Goal: Task Accomplishment & Management: Use online tool/utility

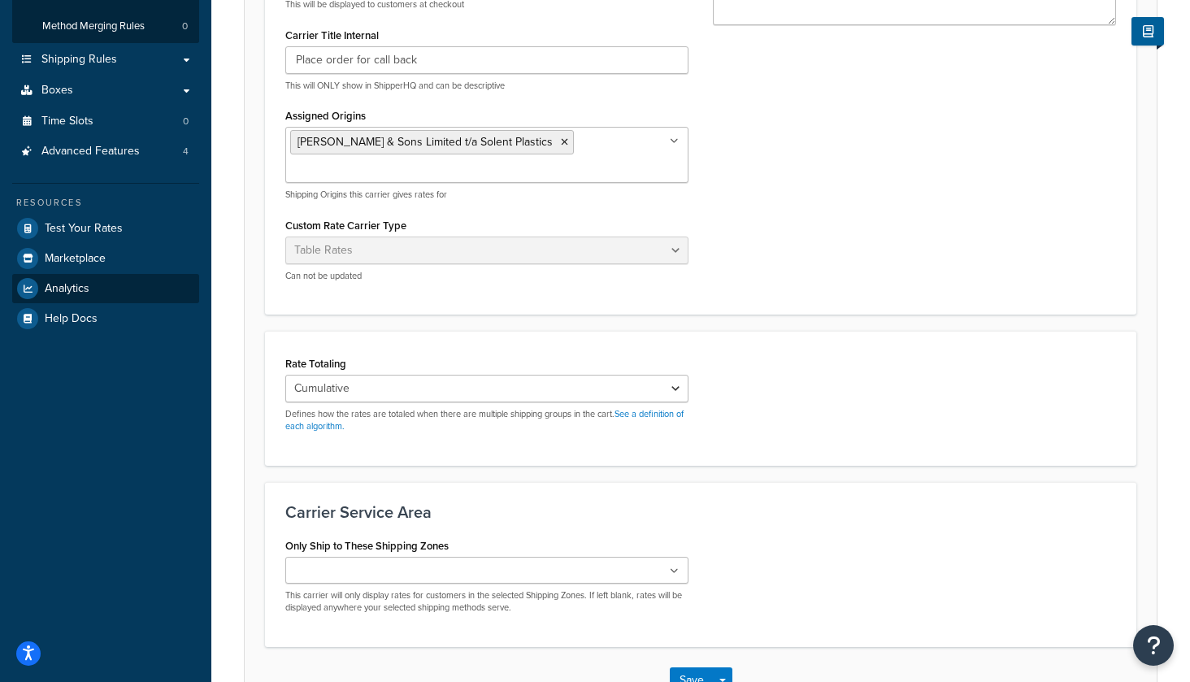
scroll to position [340, 0]
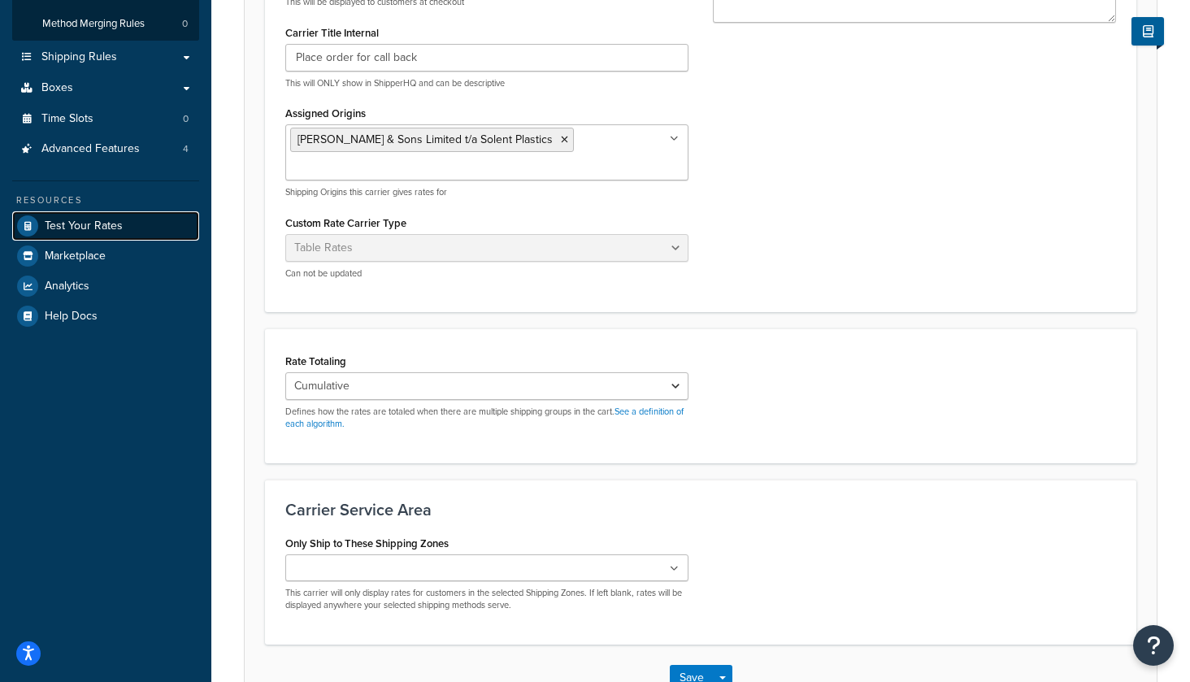
click at [91, 235] on link "Test Your Rates" at bounding box center [105, 225] width 187 height 29
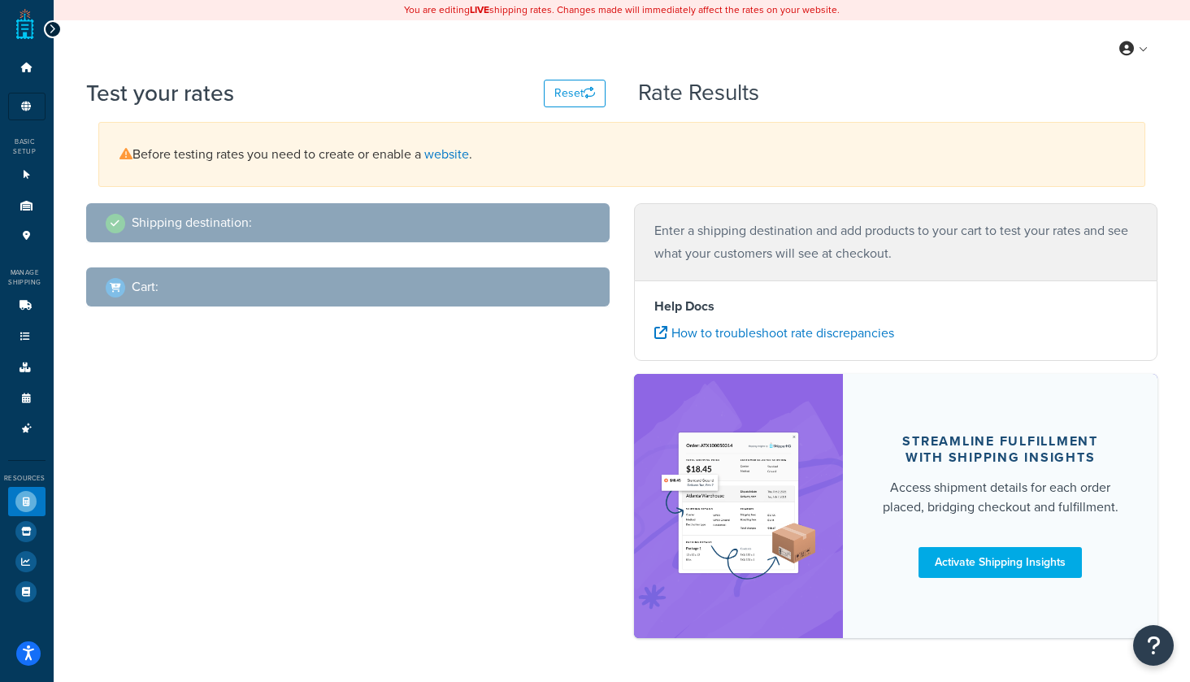
scroll to position [54, 0]
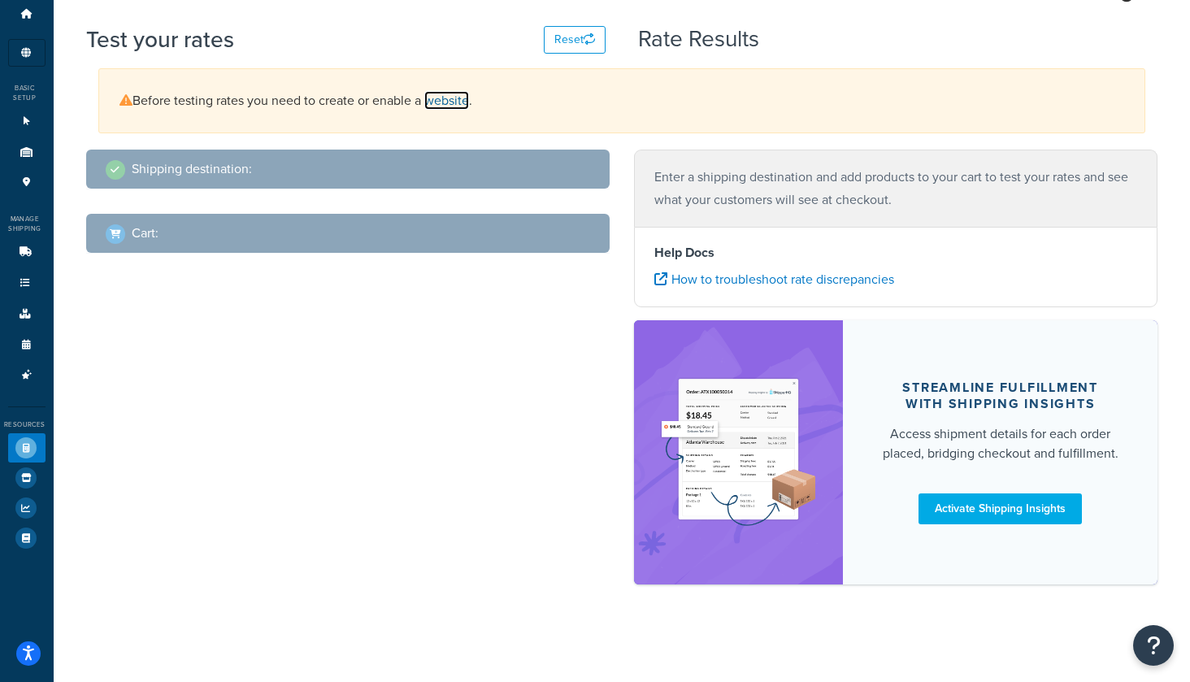
click at [455, 103] on link "website" at bounding box center [446, 100] width 45 height 19
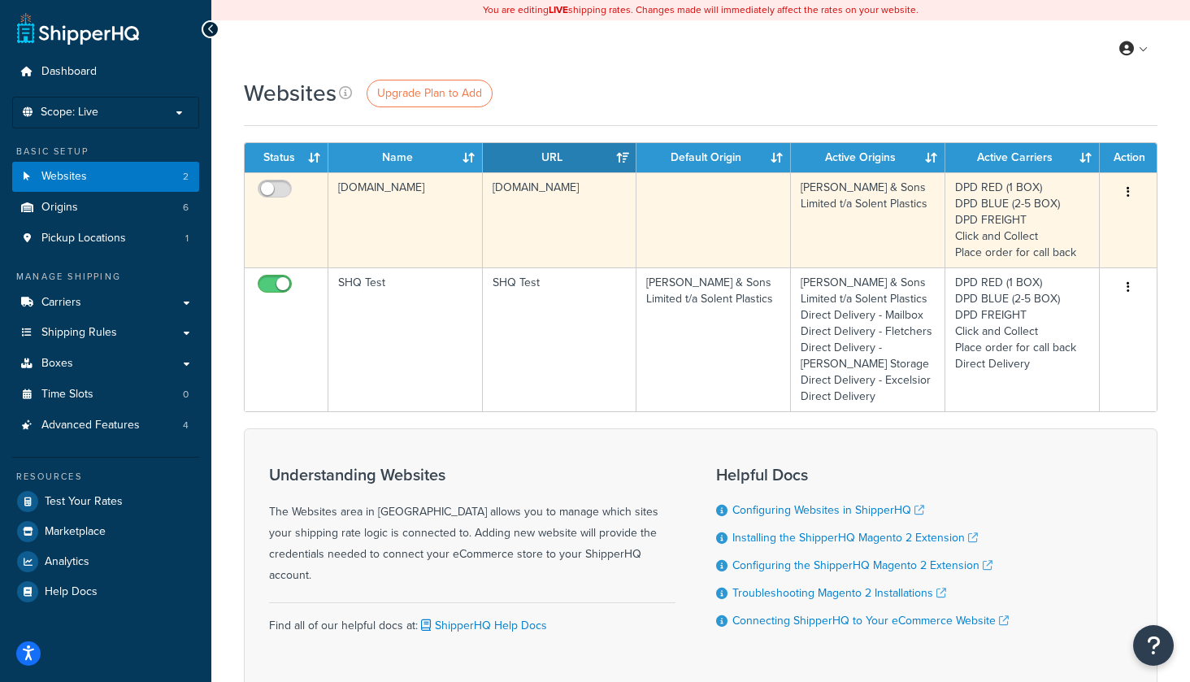
click at [405, 210] on td "www.solentplastics.co.uk" at bounding box center [405, 219] width 154 height 95
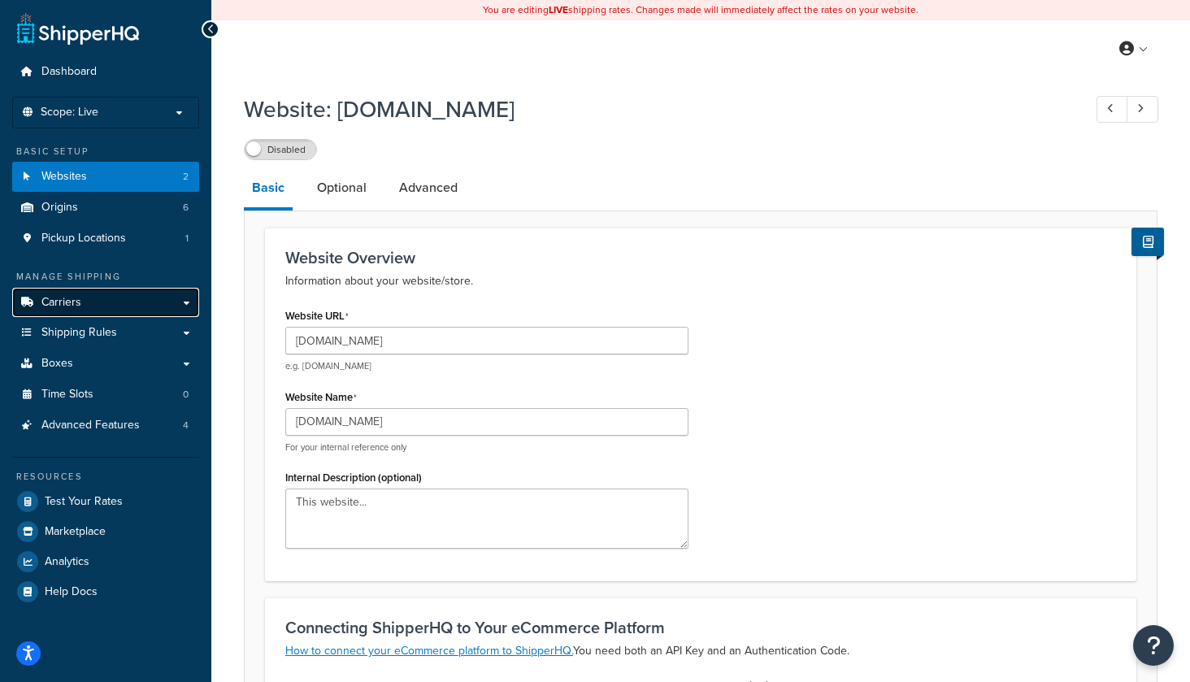
click at [89, 303] on link "Carriers" at bounding box center [105, 303] width 187 height 30
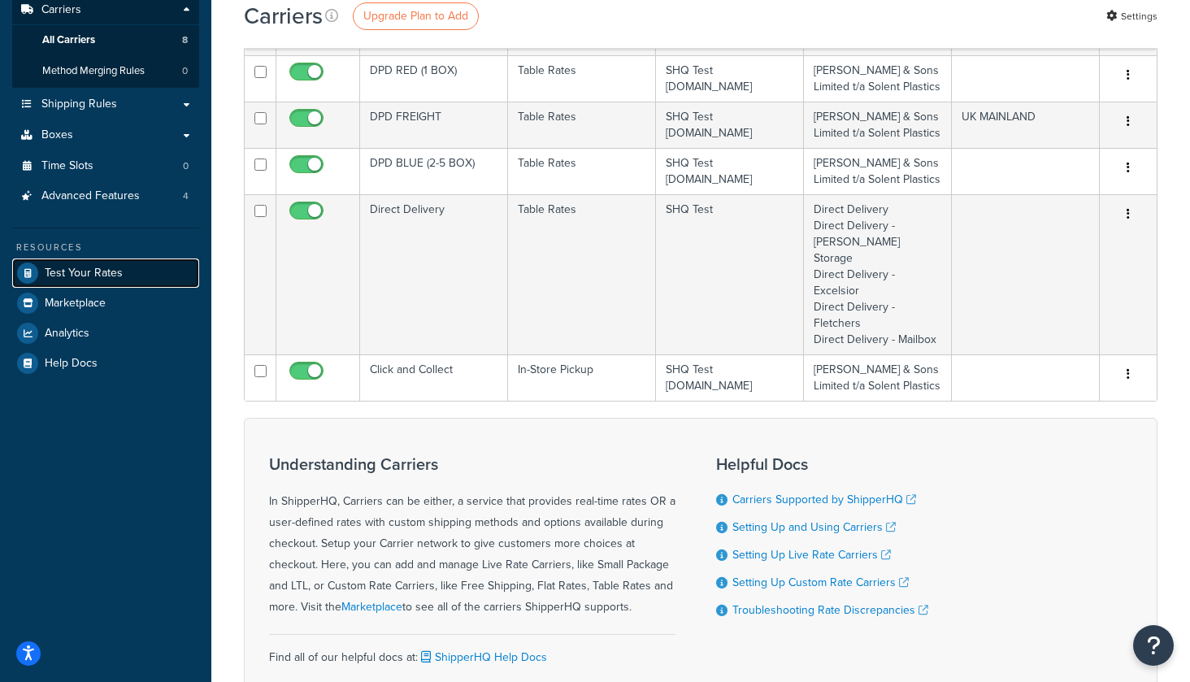
click at [97, 271] on span "Test Your Rates" at bounding box center [84, 274] width 78 height 14
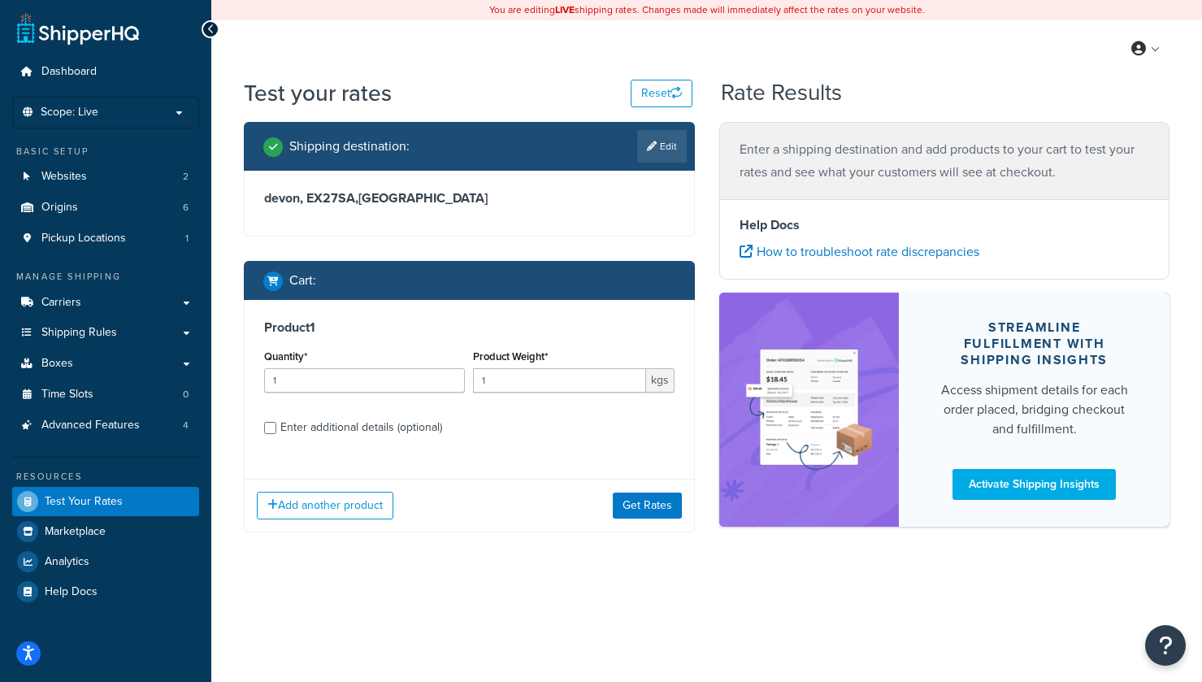
click at [348, 427] on div "Enter additional details (optional)" at bounding box center [361, 427] width 162 height 23
click at [276, 427] on input "Enter additional details (optional)" at bounding box center [270, 428] width 12 height 12
checkbox input "true"
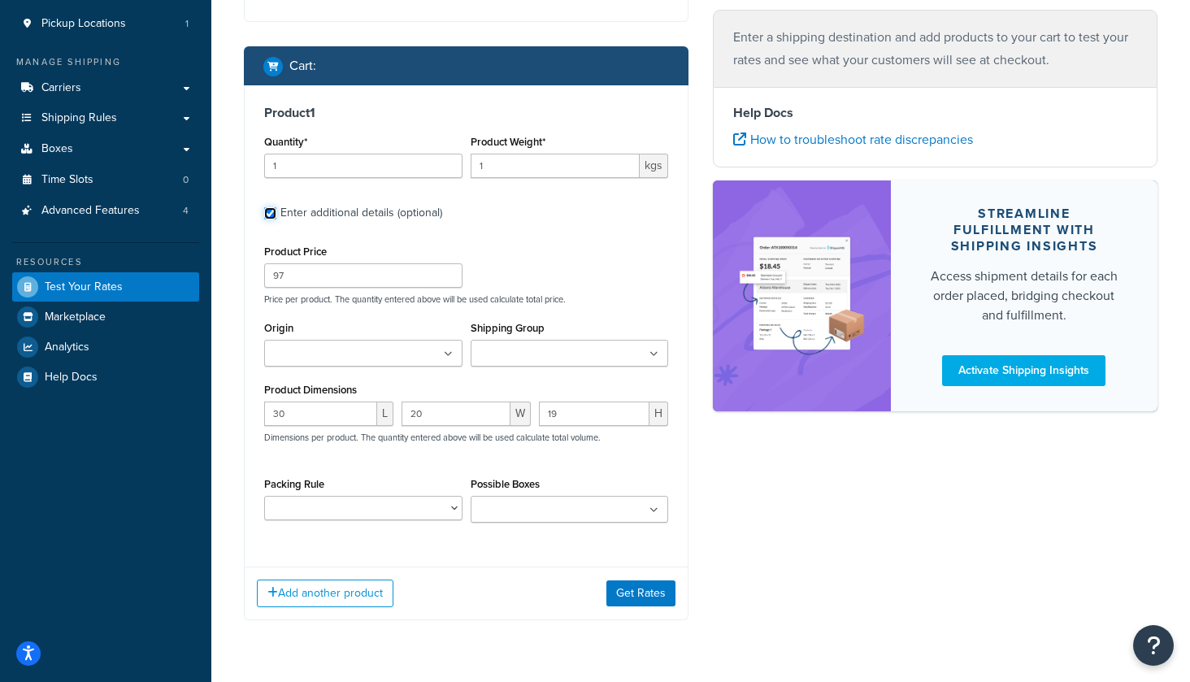
scroll to position [260, 0]
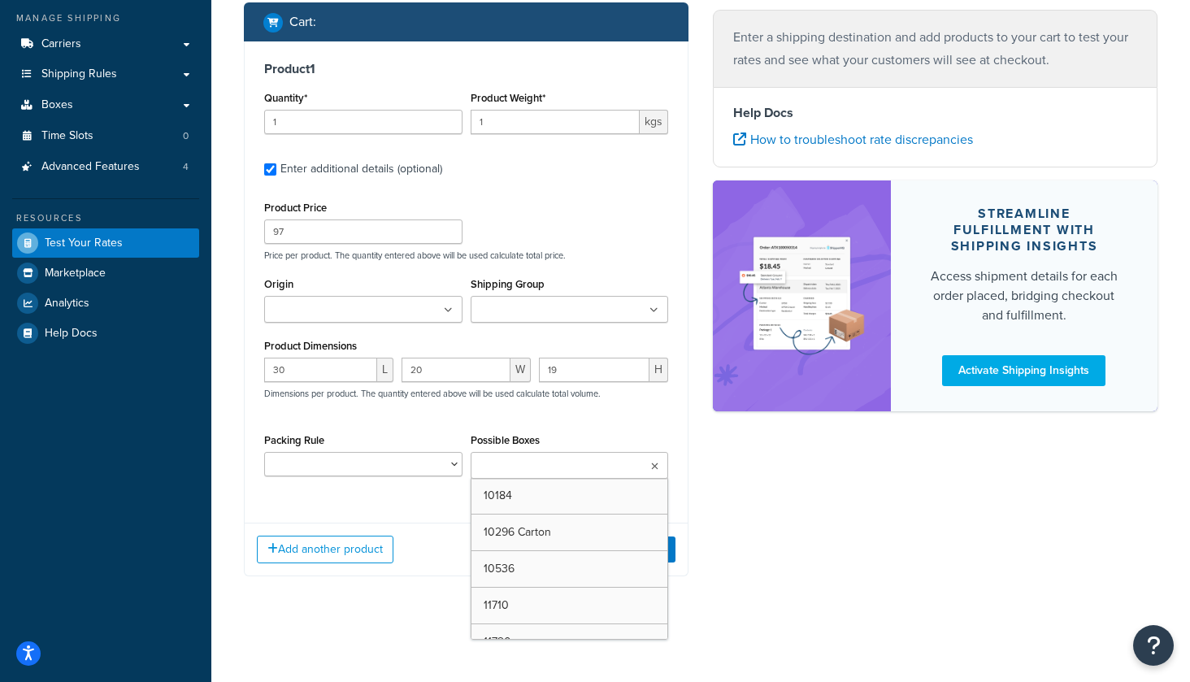
click at [520, 456] on ul at bounding box center [569, 465] width 198 height 27
type input "6"
click at [856, 479] on div "Shipping destination : Edit devon, EX27SA , [GEOGRAPHIC_DATA] Cart : Product 1 …" at bounding box center [701, 231] width 938 height 737
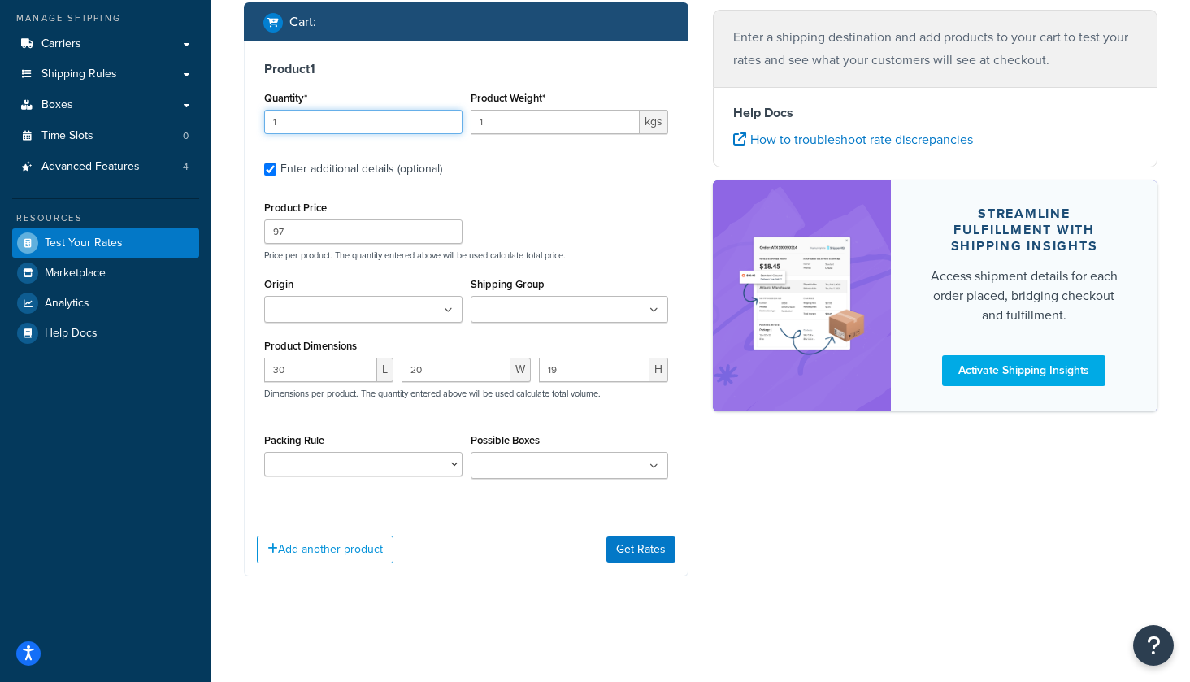
drag, startPoint x: 312, startPoint y: 123, endPoint x: 253, endPoint y: 108, distance: 61.1
click at [253, 108] on div "Product 1 Quantity* 1 Product Weight* 1 kgs Enter additional details (optional)…" at bounding box center [466, 275] width 443 height 469
type input "6"
type input "4"
click at [639, 559] on button "Get Rates" at bounding box center [640, 549] width 69 height 26
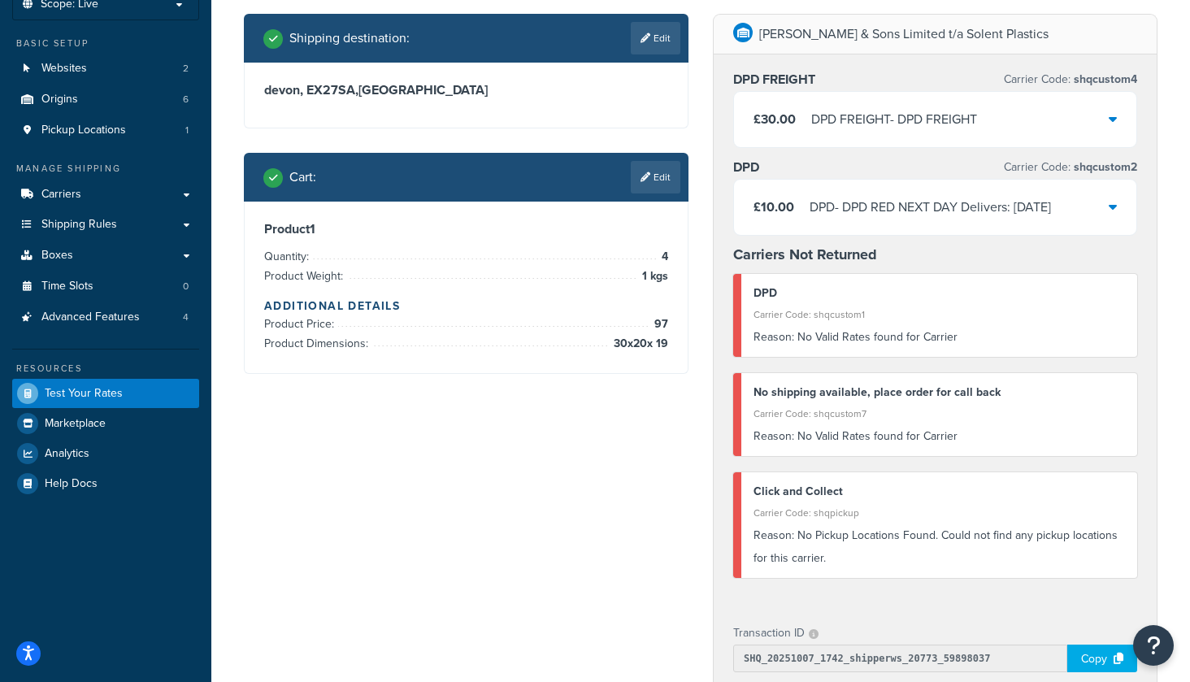
scroll to position [0, 0]
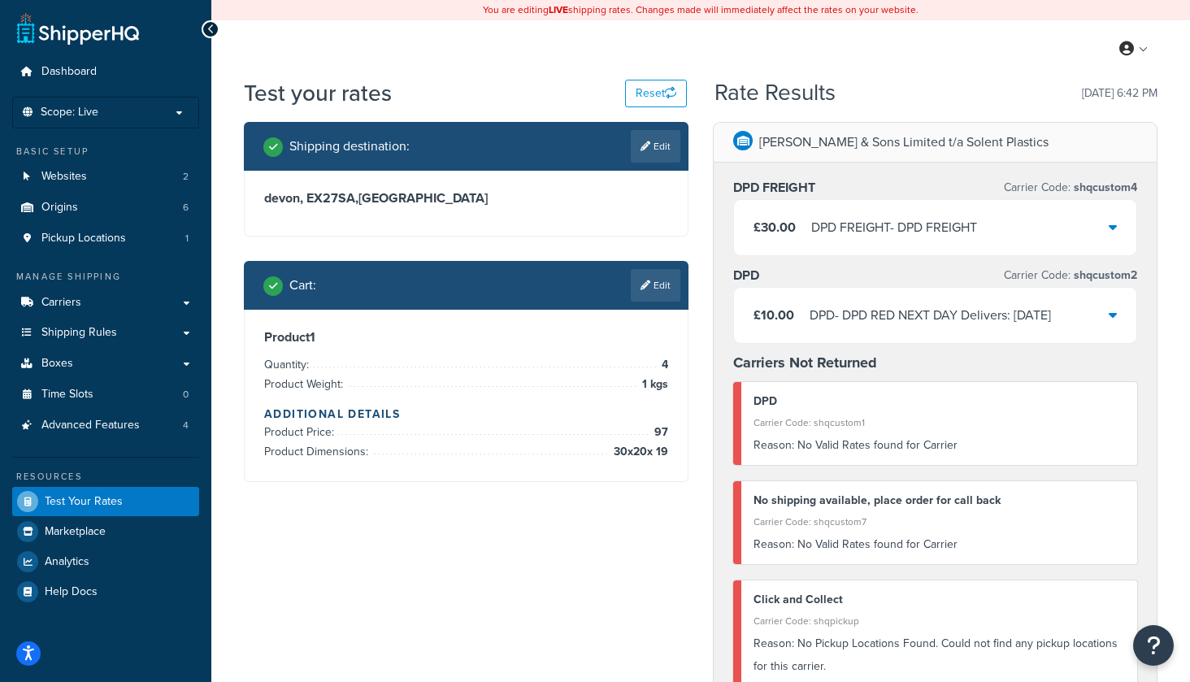
click at [659, 296] on link "Edit" at bounding box center [656, 285] width 50 height 33
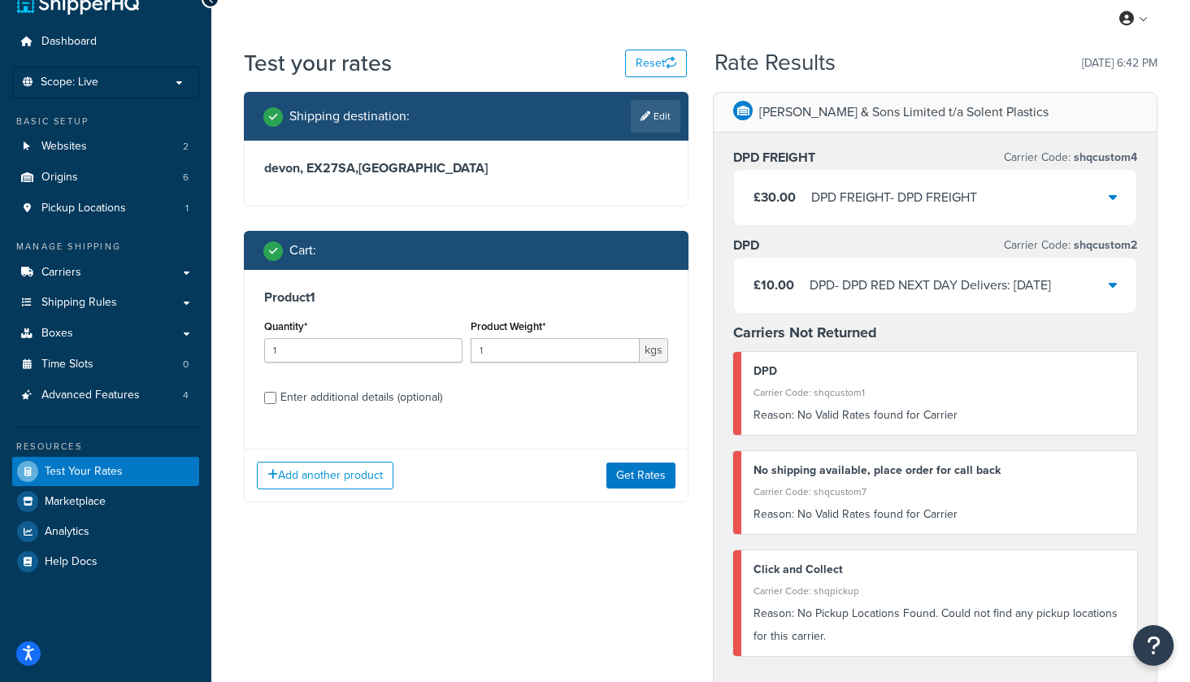
scroll to position [63, 0]
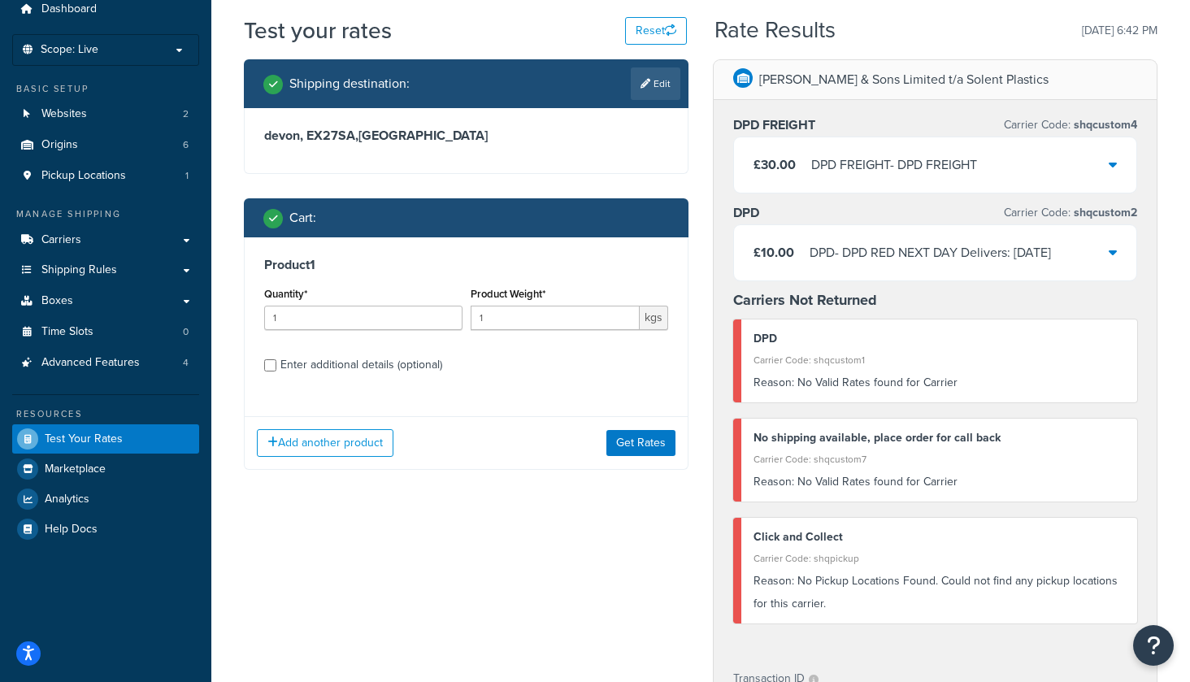
click at [332, 371] on div "Enter additional details (optional)" at bounding box center [361, 364] width 162 height 23
click at [276, 371] on input "Enter additional details (optional)" at bounding box center [270, 365] width 12 height 12
checkbox input "true"
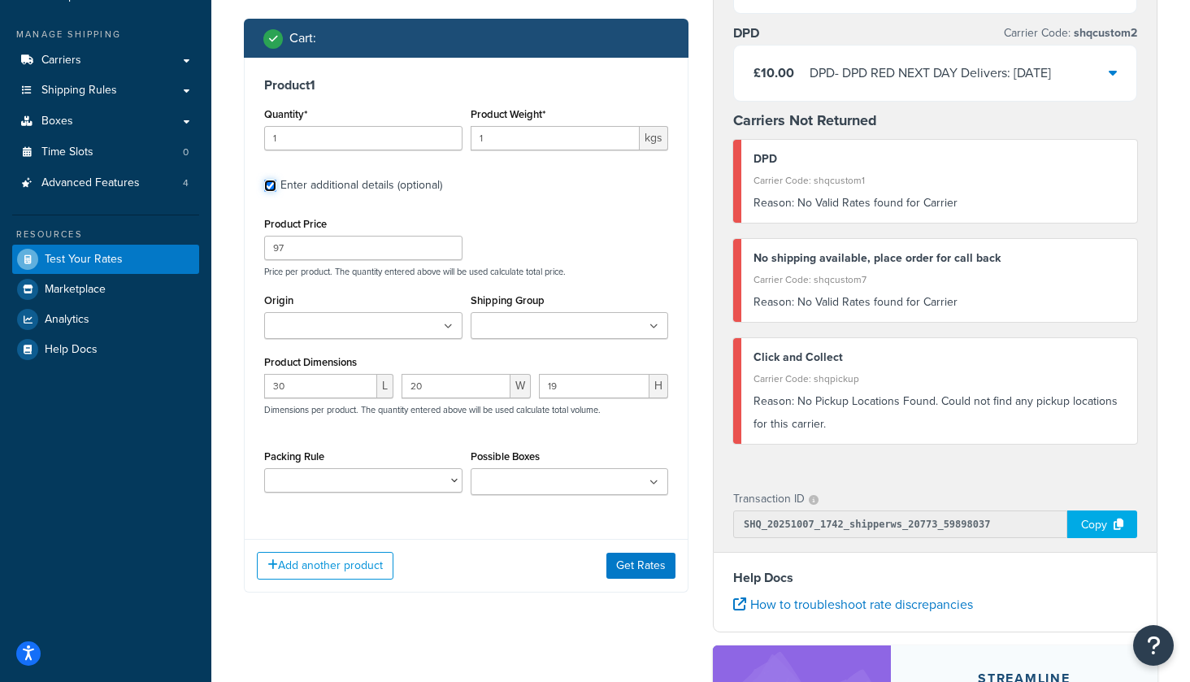
scroll to position [256, 0]
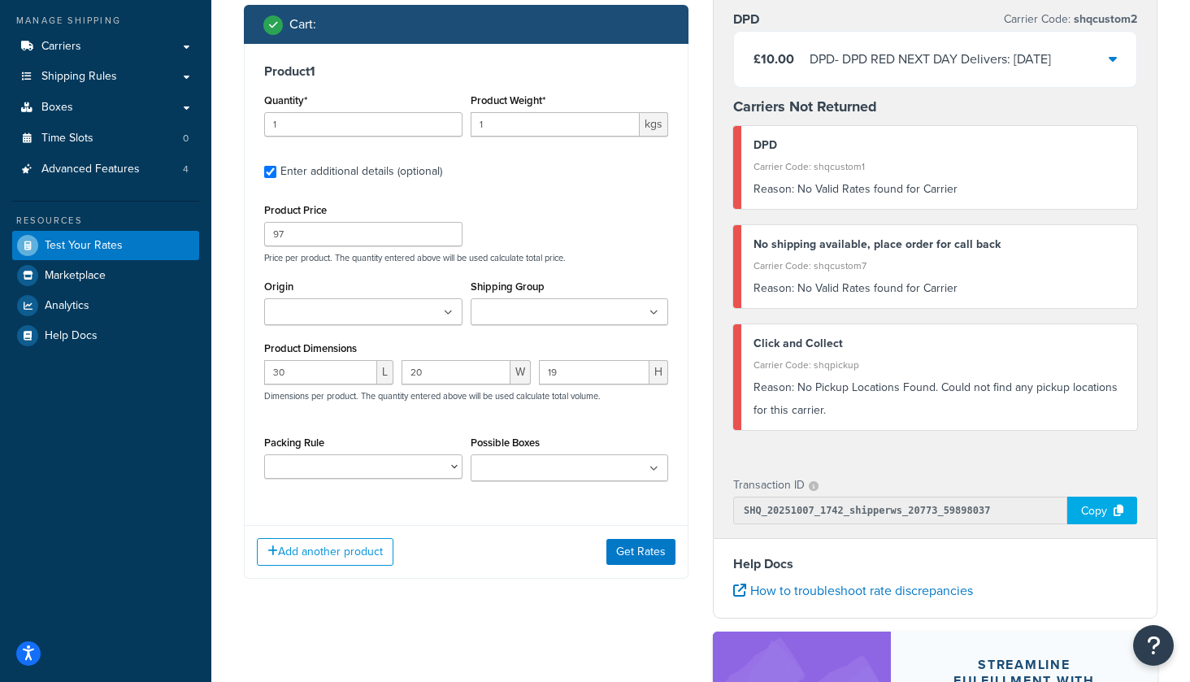
click at [549, 468] on input "Possible Boxes" at bounding box center [547, 469] width 144 height 18
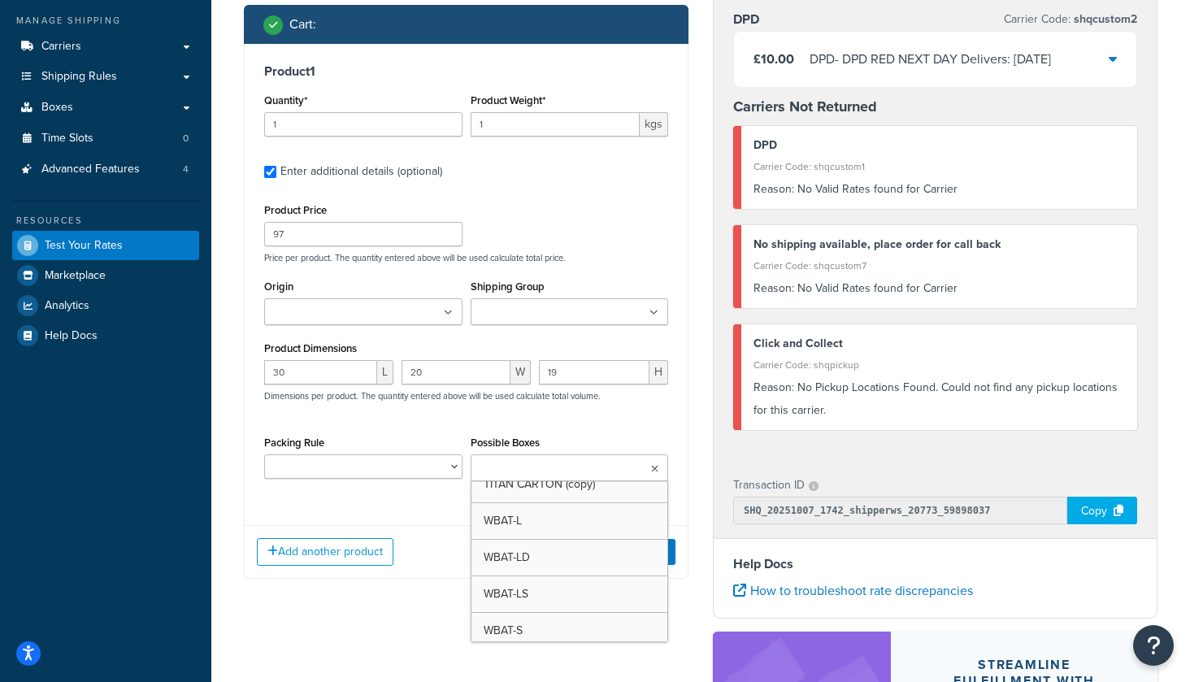
scroll to position [4865, 0]
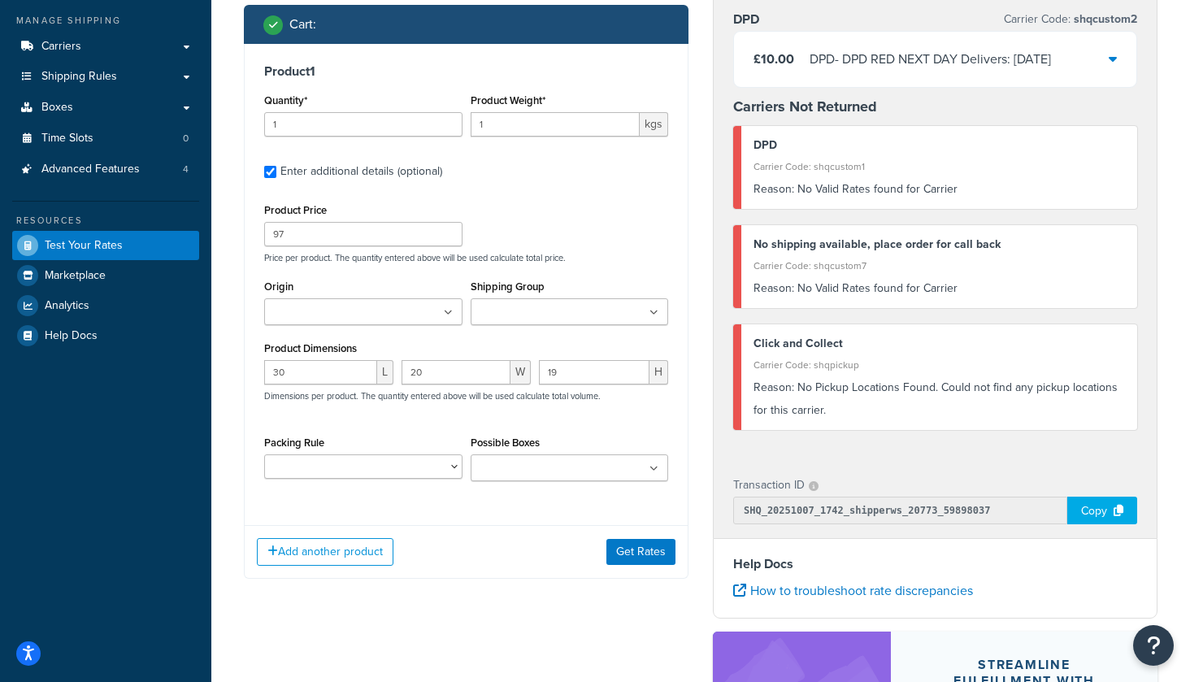
click at [345, 522] on div "Product 1 Quantity* 1 Product Weight* 1 kgs Enter additional details (optional)…" at bounding box center [466, 311] width 444 height 535
click at [369, 478] on select "DEFAULT BOX RULE DPD FREIGHT PACKING RULE Nesting Product PACK OF 1 BOX PACK OF…" at bounding box center [363, 466] width 198 height 24
select select "87789"
click at [264, 456] on select "DEFAULT BOX RULE DPD FREIGHT PACKING RULE Nesting Product PACK OF 1 BOX PACK OF…" at bounding box center [363, 466] width 198 height 24
click at [657, 555] on button "Get Rates" at bounding box center [640, 552] width 69 height 26
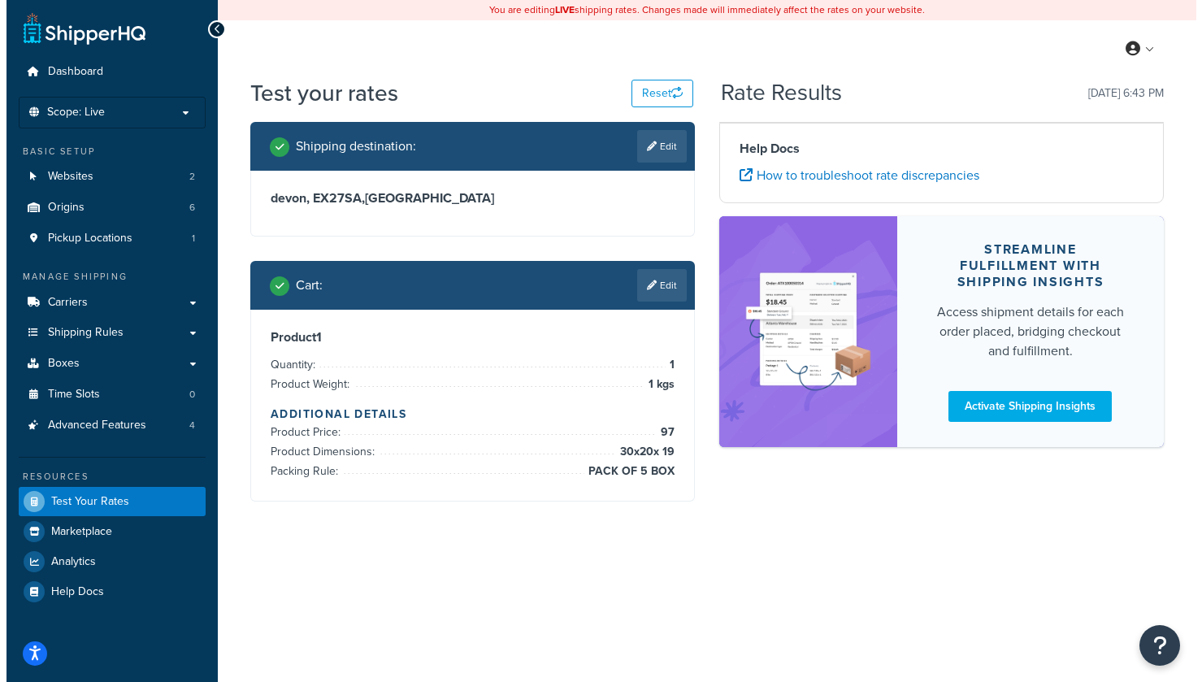
scroll to position [0, 0]
